Goal: Information Seeking & Learning: Learn about a topic

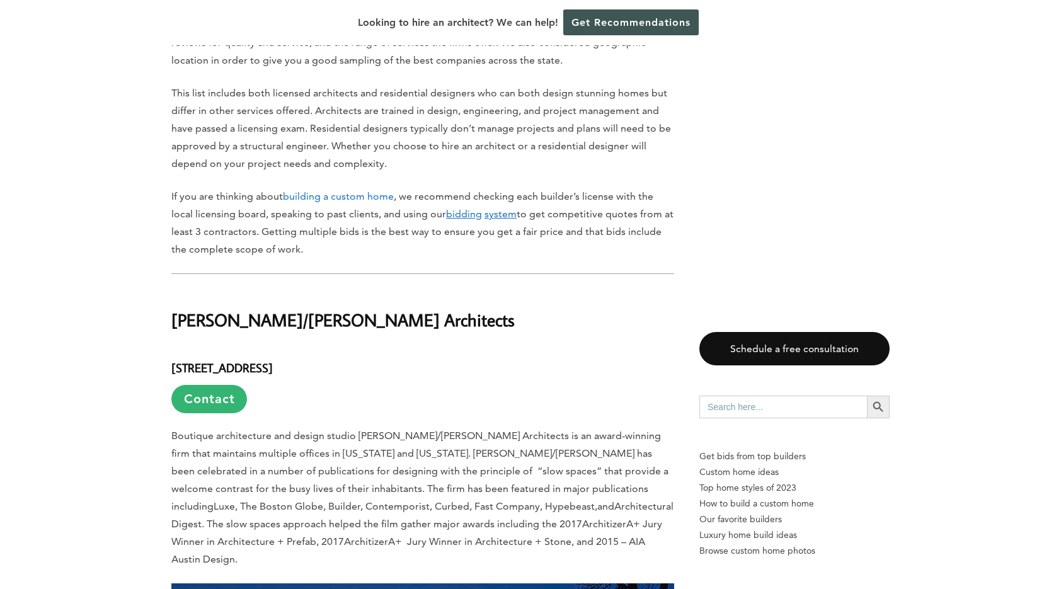
scroll to position [882, 0]
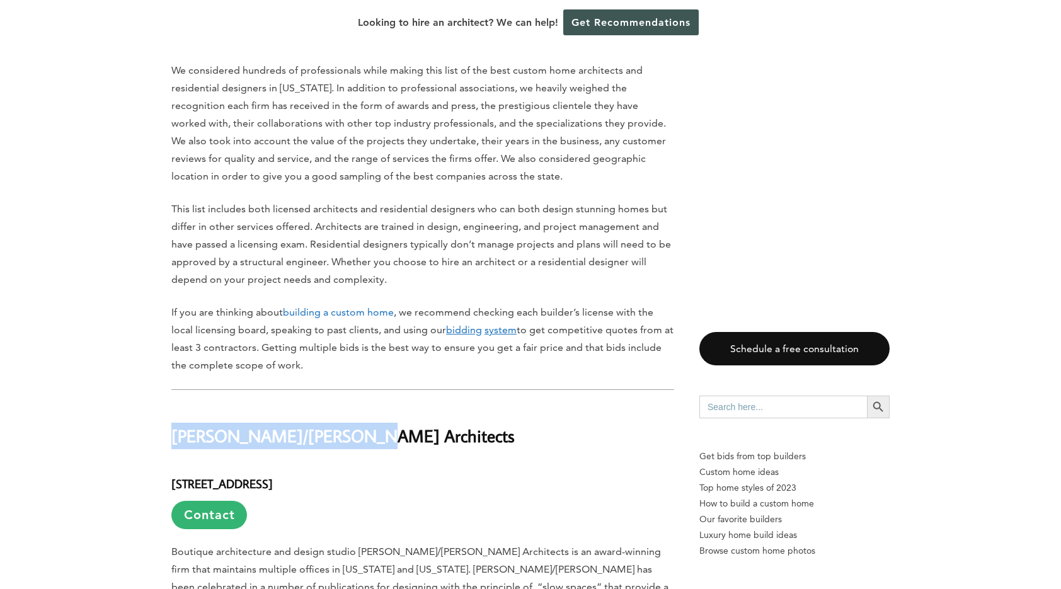
drag, startPoint x: 173, startPoint y: 414, endPoint x: 384, endPoint y: 406, distance: 211.8
click at [384, 406] on h2 "[PERSON_NAME]/[PERSON_NAME] Architects" at bounding box center [422, 426] width 503 height 43
copy h2 "[PERSON_NAME]/[PERSON_NAME] Architects"
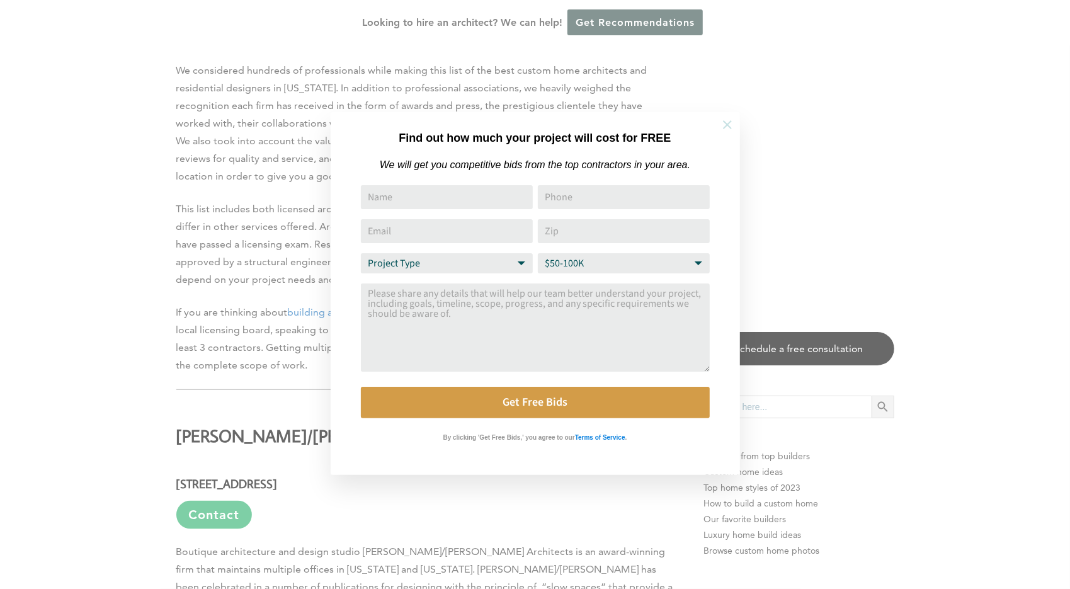
click at [722, 130] on icon at bounding box center [727, 125] width 14 height 14
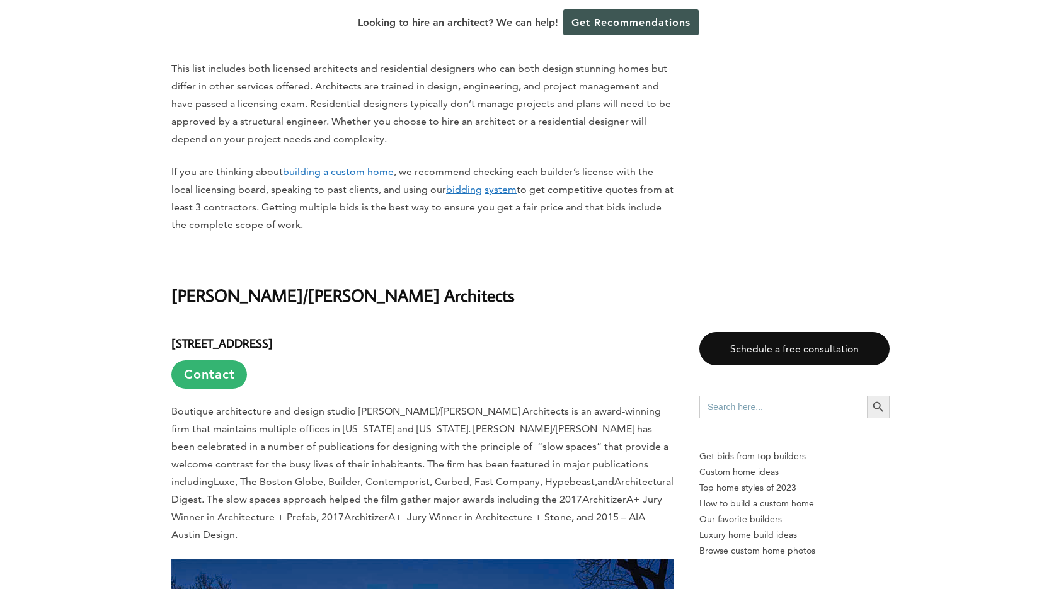
scroll to position [1071, 0]
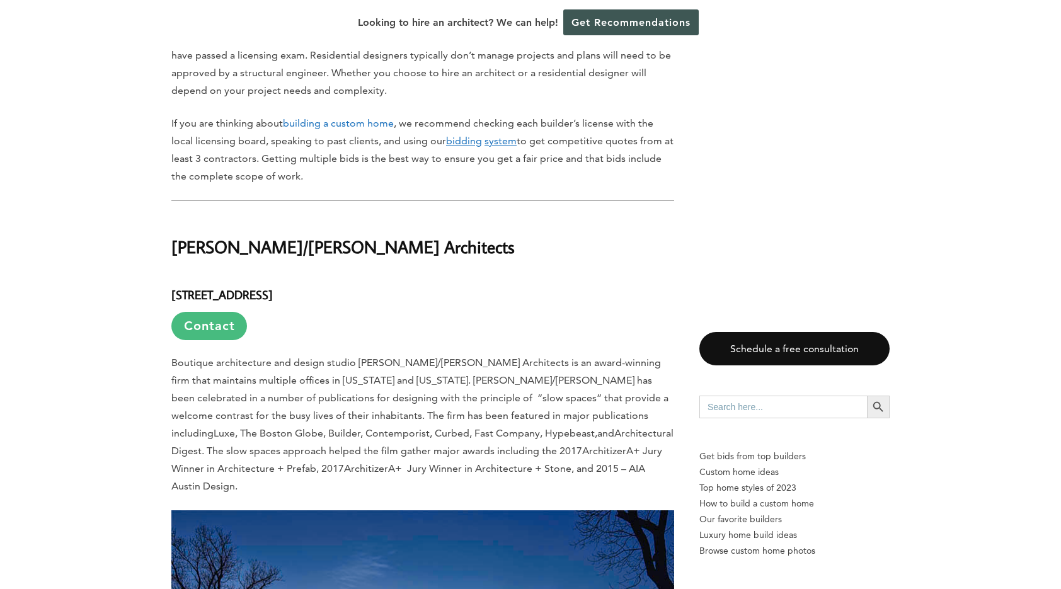
click at [205, 312] on link "Contact" at bounding box center [209, 326] width 76 height 28
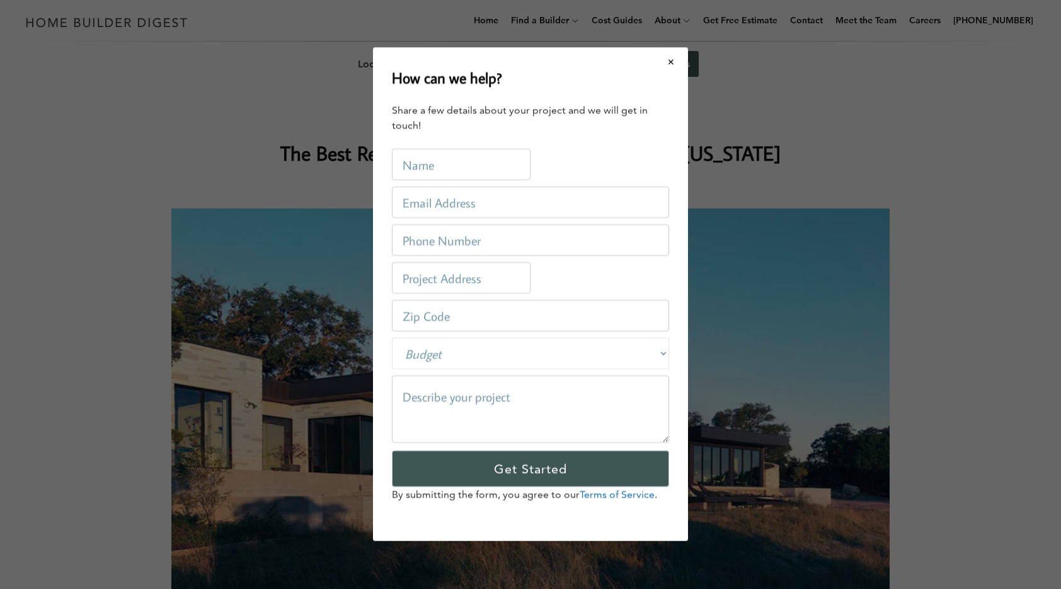
scroll to position [0, 0]
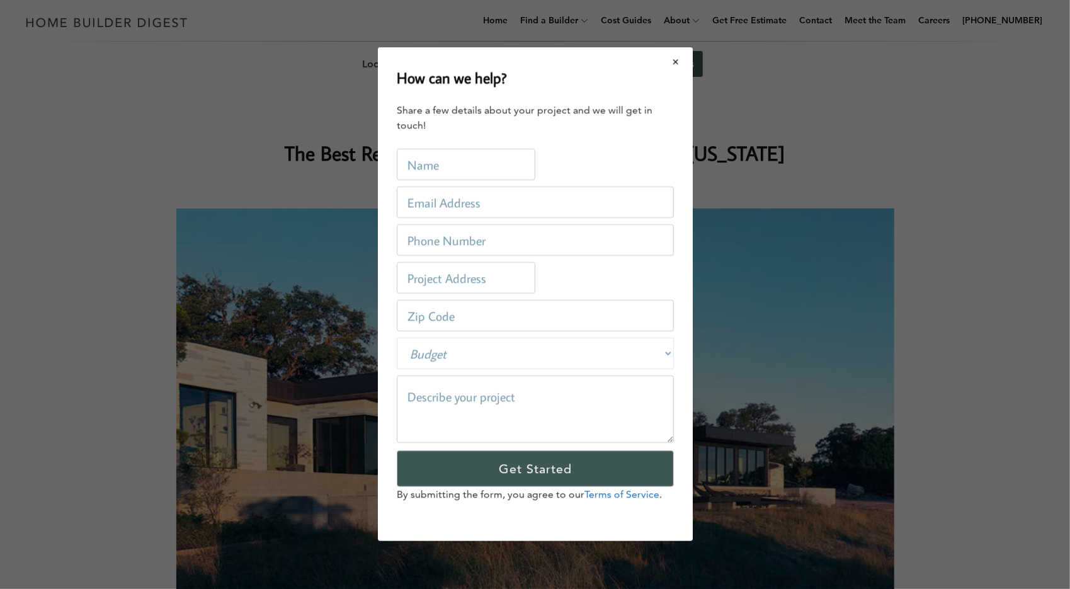
click at [671, 64] on button "Close modal" at bounding box center [675, 61] width 33 height 26
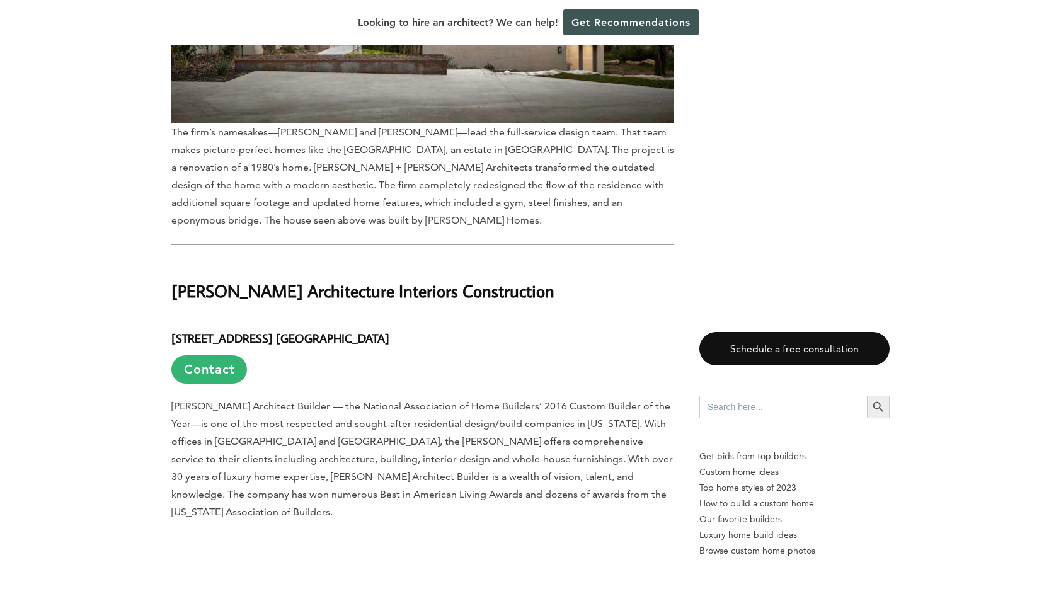
scroll to position [4849, 0]
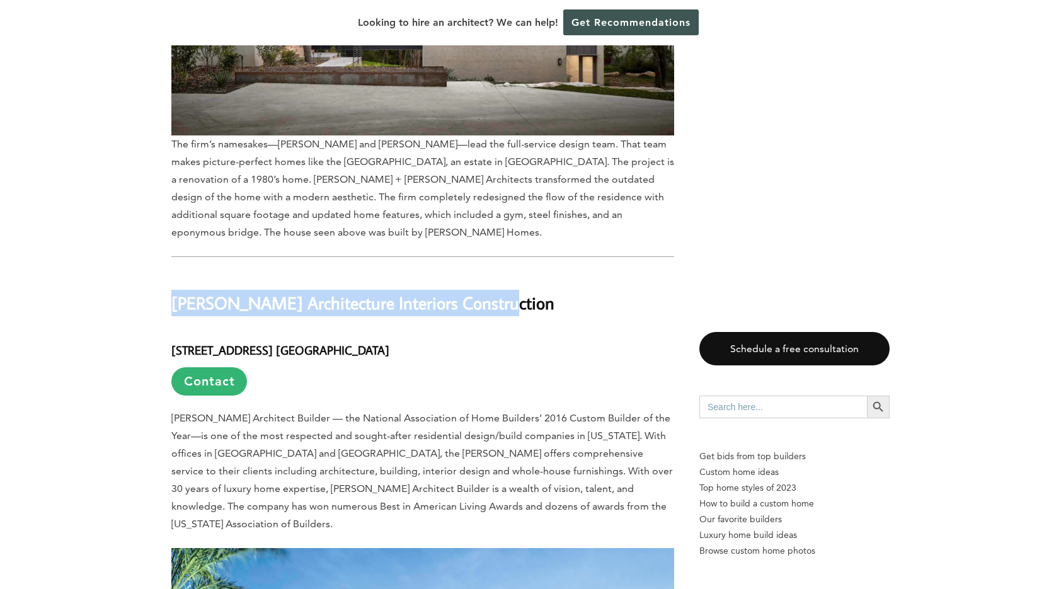
drag, startPoint x: 170, startPoint y: 210, endPoint x: 525, endPoint y: 207, distance: 354.6
copy h2 "[PERSON_NAME] Architecture Interiors Construction"
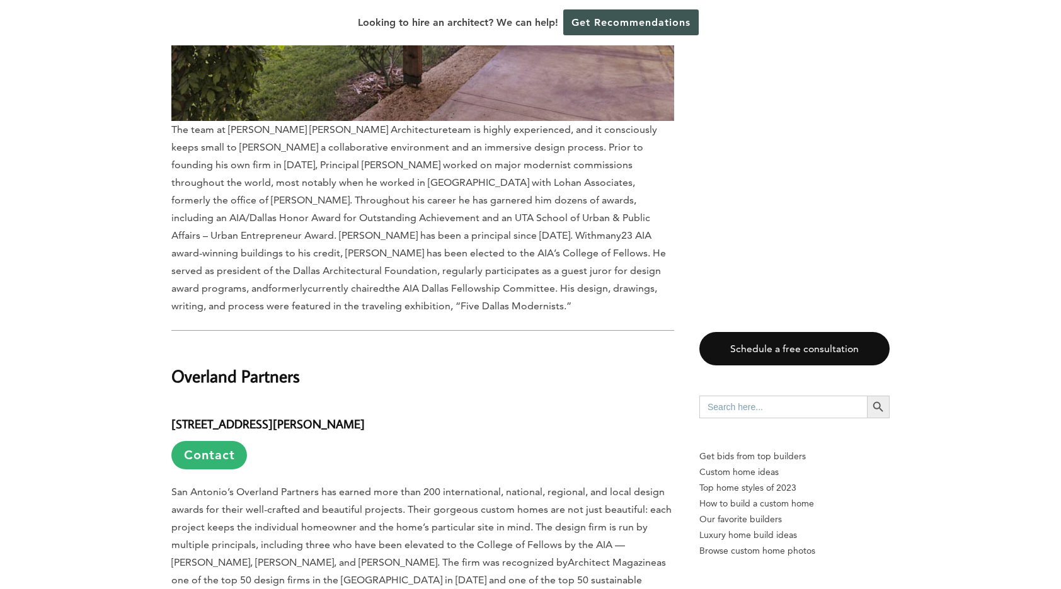
scroll to position [10958, 0]
drag, startPoint x: 170, startPoint y: 183, endPoint x: 317, endPoint y: 185, distance: 147.4
copy h2 "Overland Partners"
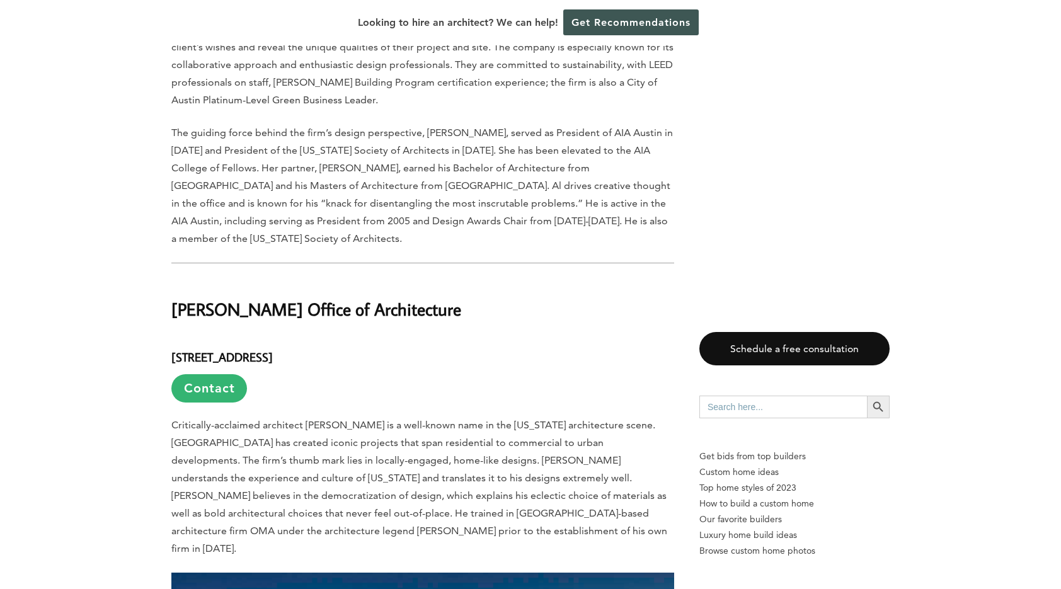
scroll to position [8213, 0]
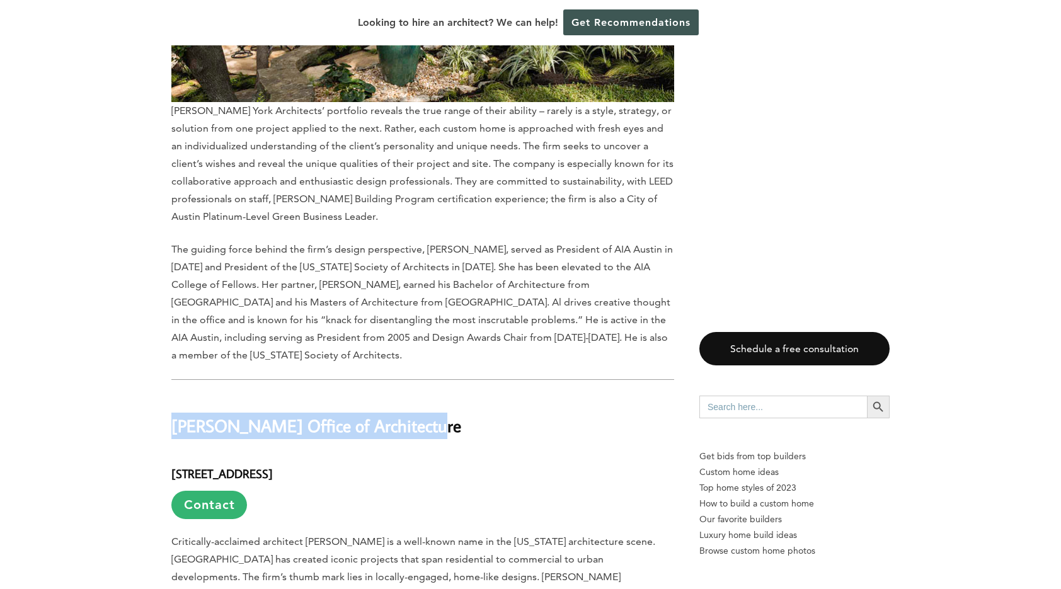
drag, startPoint x: 171, startPoint y: 299, endPoint x: 470, endPoint y: 293, distance: 299.8
copy h2 "[PERSON_NAME] Office of Architecture"
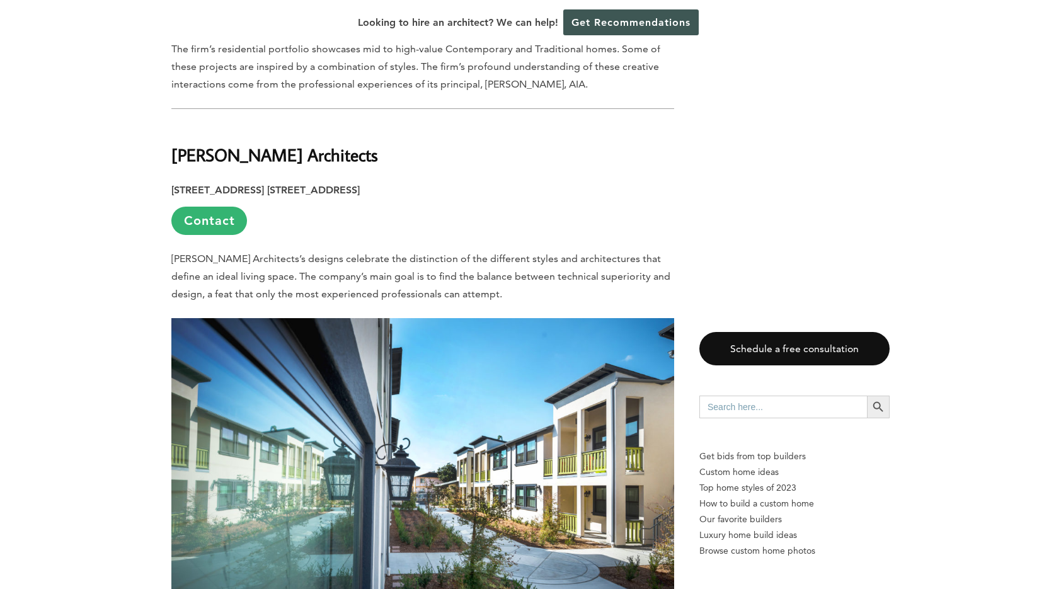
scroll to position [3401, 0]
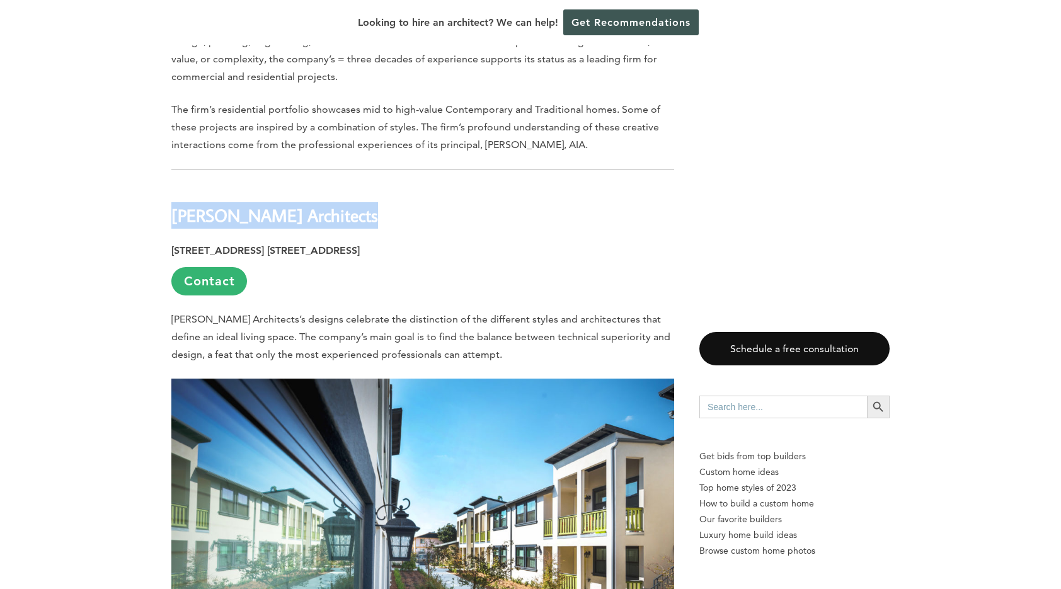
drag, startPoint x: 174, startPoint y: 151, endPoint x: 384, endPoint y: 148, distance: 209.7
click at [384, 185] on h2 "Paul Halajian Architects" at bounding box center [422, 206] width 503 height 43
copy h2 "Paul Halajian Architects"
